Goal: Communication & Community: Answer question/provide support

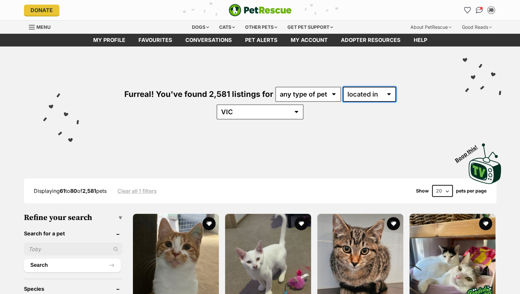
click at [355, 96] on select "available in located in" at bounding box center [369, 94] width 53 height 15
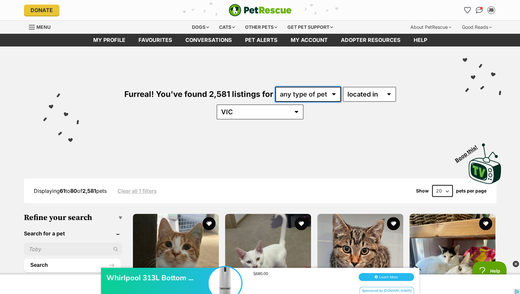
click at [307, 91] on select "any type of pet cats dogs other pets" at bounding box center [308, 94] width 66 height 15
select select "Cats"
click at [275, 87] on select "any type of pet cats dogs other pets" at bounding box center [308, 94] width 66 height 15
click at [287, 96] on select "any type of pet cats dogs other pets" at bounding box center [308, 94] width 66 height 15
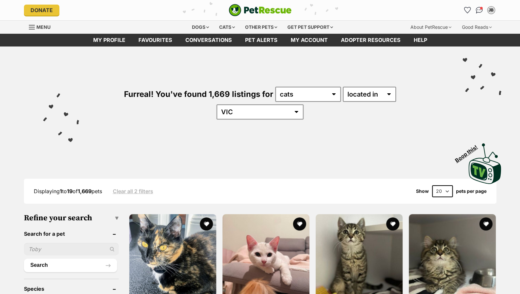
select select "any"
click at [275, 87] on select "any type of pet cats dogs other pets" at bounding box center [308, 94] width 66 height 15
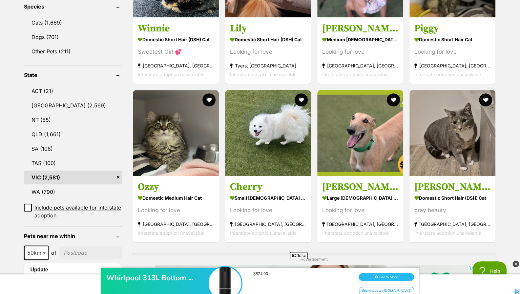
scroll to position [295, 0]
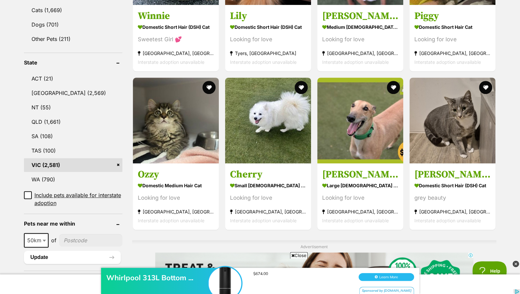
drag, startPoint x: 522, startPoint y: 42, endPoint x: 519, endPoint y: 93, distance: 50.6
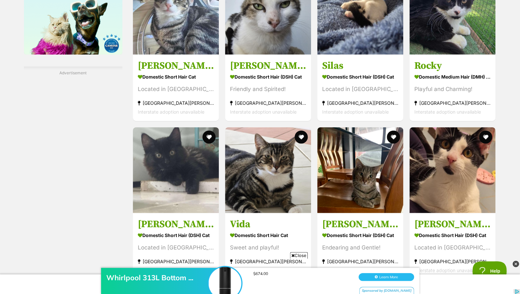
scroll to position [988, 0]
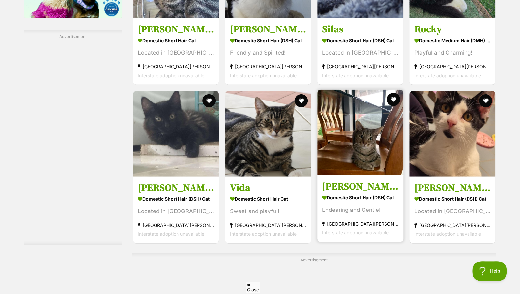
click at [342, 219] on strong "Melton, VIC" at bounding box center [360, 223] width 76 height 9
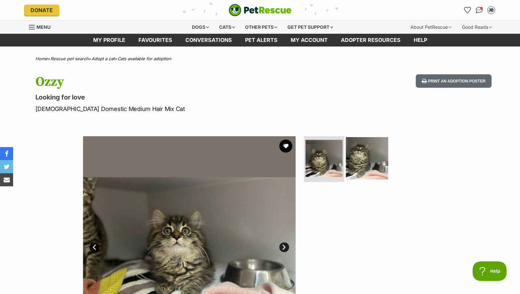
click at [364, 152] on img at bounding box center [366, 158] width 42 height 42
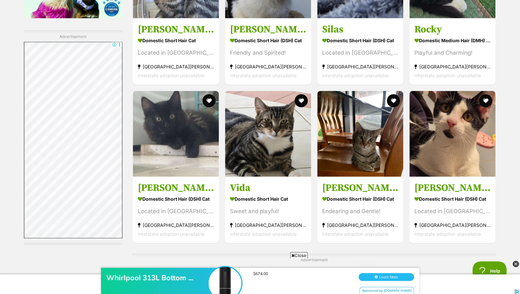
drag, startPoint x: 519, startPoint y: 179, endPoint x: 521, endPoint y: 201, distance: 22.0
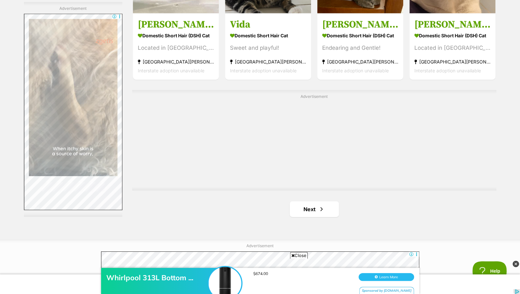
scroll to position [1157, 0]
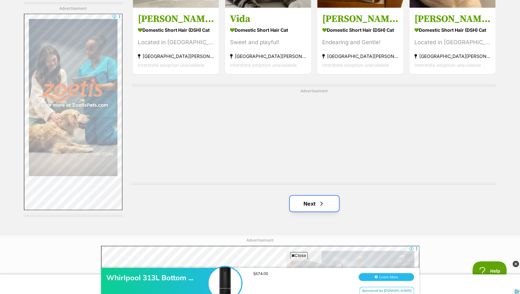
click at [300, 196] on link "Next" at bounding box center [313, 204] width 49 height 16
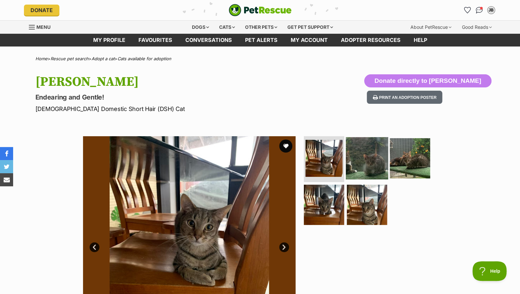
click at [368, 154] on img at bounding box center [366, 158] width 42 height 42
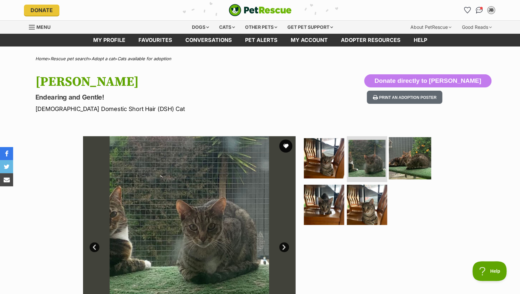
click at [412, 157] on img at bounding box center [409, 158] width 42 height 42
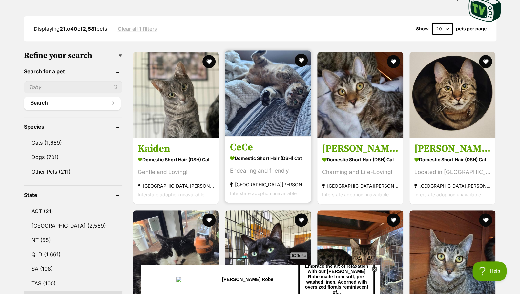
click at [294, 141] on h3 "CeCe" at bounding box center [268, 147] width 76 height 12
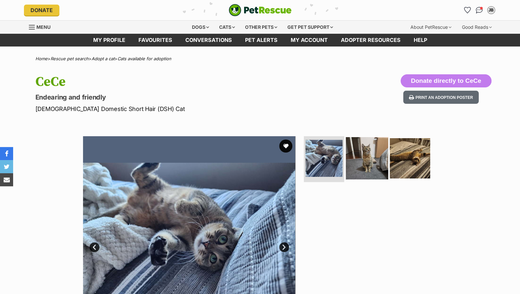
click at [373, 148] on img at bounding box center [366, 158] width 42 height 42
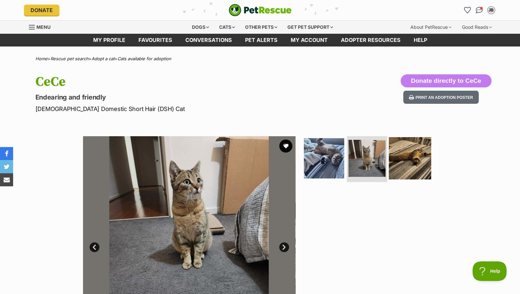
click at [408, 157] on img at bounding box center [409, 158] width 42 height 42
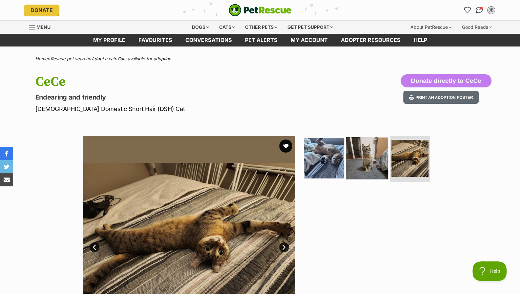
click at [349, 148] on img at bounding box center [366, 158] width 42 height 42
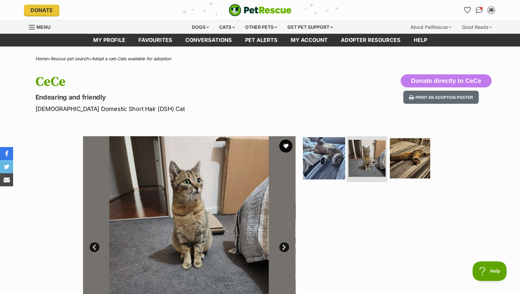
click at [319, 158] on img at bounding box center [324, 158] width 42 height 42
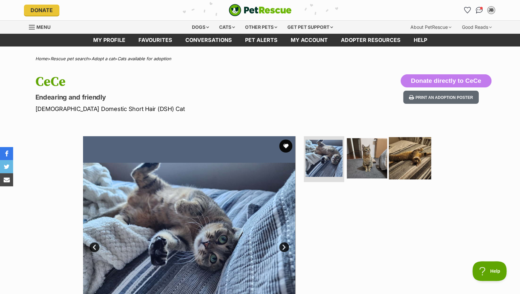
click at [393, 153] on img at bounding box center [409, 158] width 42 height 42
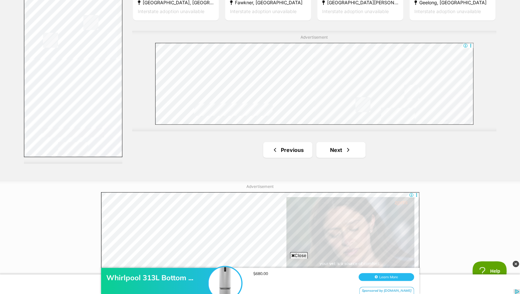
scroll to position [1217, 0]
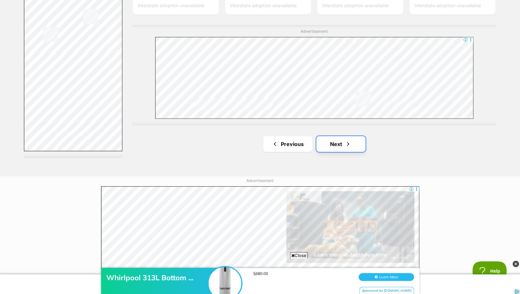
click at [335, 136] on link "Next" at bounding box center [340, 144] width 49 height 16
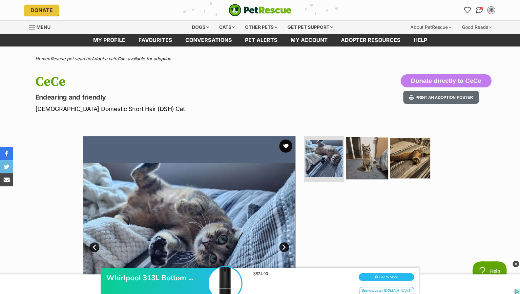
click at [363, 155] on img at bounding box center [366, 158] width 42 height 42
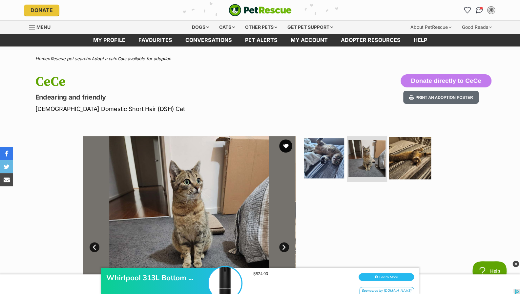
click at [416, 160] on img at bounding box center [409, 158] width 42 height 42
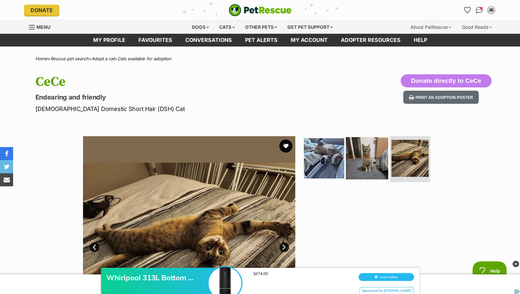
click at [352, 156] on img at bounding box center [366, 158] width 42 height 42
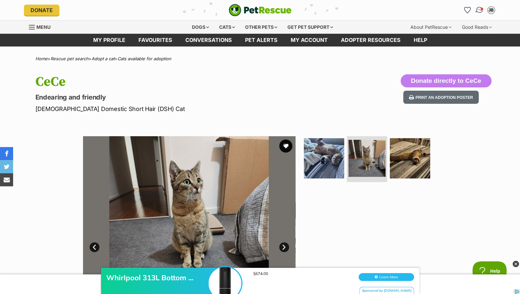
click at [481, 8] on span "Conversations" at bounding box center [481, 8] width 3 height 3
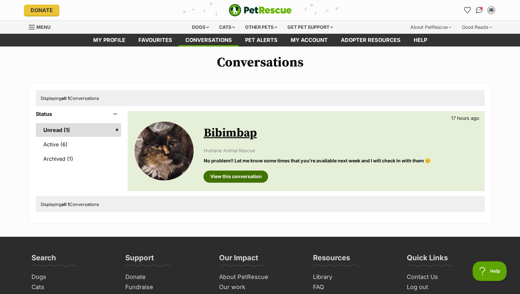
click at [252, 179] on link "View this conversation" at bounding box center [235, 177] width 65 height 12
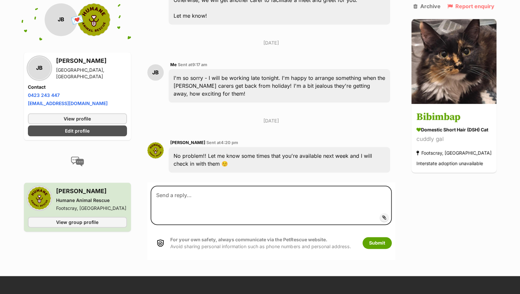
scroll to position [405, 0]
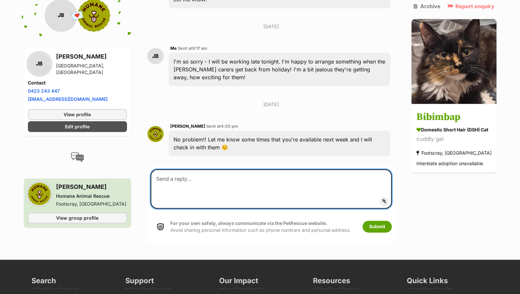
click at [251, 177] on textarea at bounding box center [270, 188] width 241 height 39
click at [238, 187] on textarea "I'd be available [DATE] and [DATE] from 5.30 onwards!" at bounding box center [270, 188] width 241 height 39
click at [321, 187] on textarea "I'd be available [DATE] and [DATE] from 5.30 onwards!" at bounding box center [270, 188] width 241 height 39
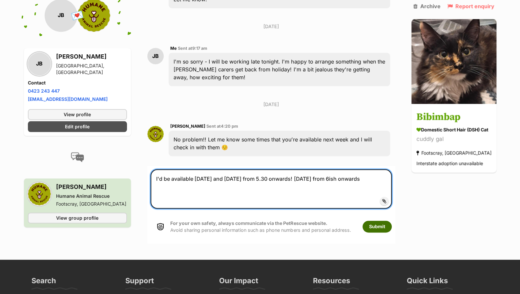
type textarea "I'd be available [DATE] and [DATE] from 5.30 onwards! [DATE] from 6ish onwards"
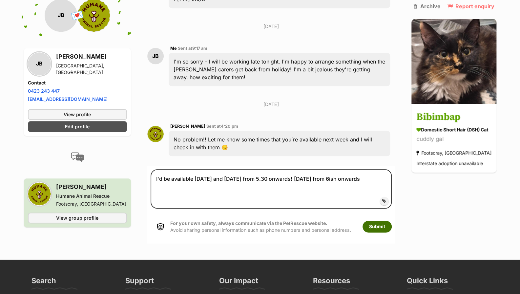
click at [381, 233] on button "Submit" at bounding box center [376, 227] width 29 height 12
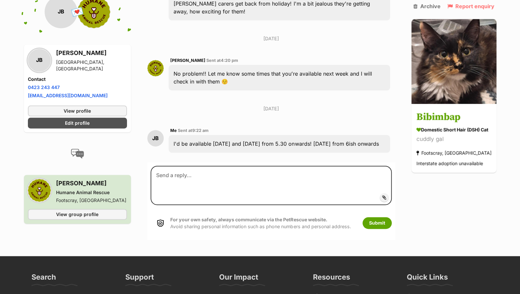
scroll to position [476, 0]
